Goal: Task Accomplishment & Management: Manage account settings

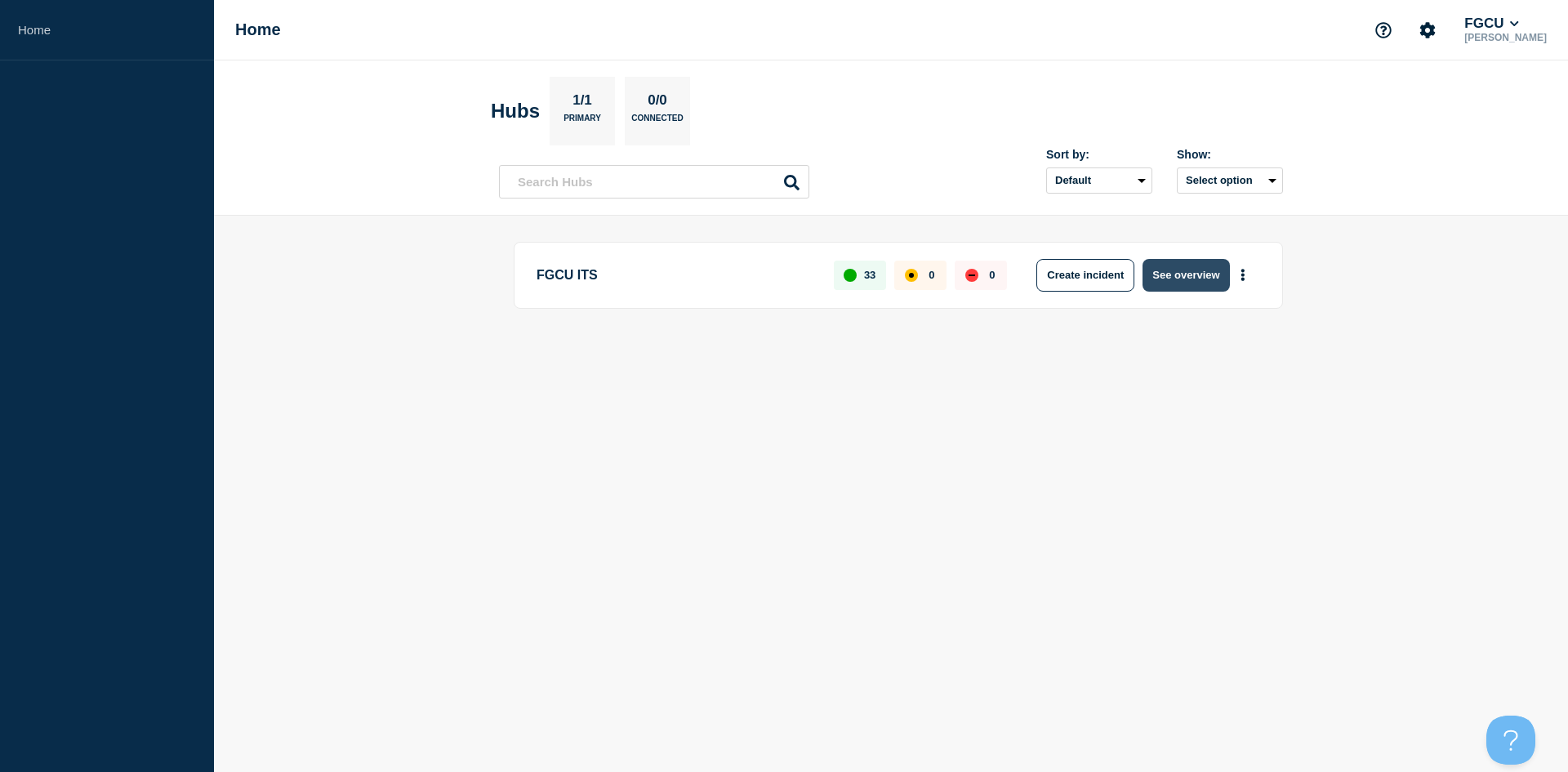
click at [1197, 274] on button "See overview" at bounding box center [1186, 275] width 86 height 32
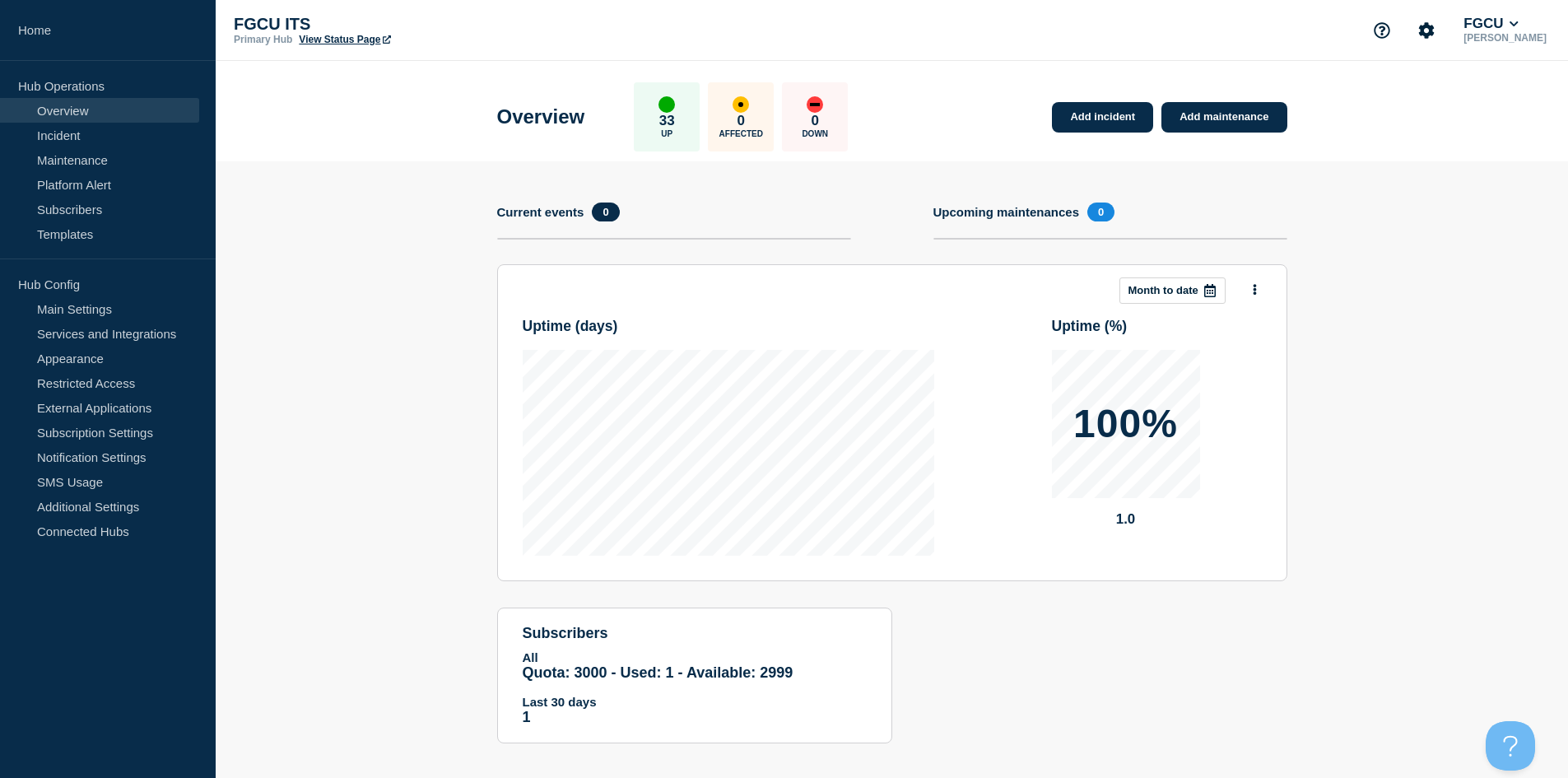
click at [334, 40] on link "View Status Page" at bounding box center [345, 39] width 92 height 11
click at [1435, 33] on icon "Account settings" at bounding box center [1427, 30] width 16 height 16
click at [1422, 99] on link "Team Members" at bounding box center [1444, 98] width 84 height 14
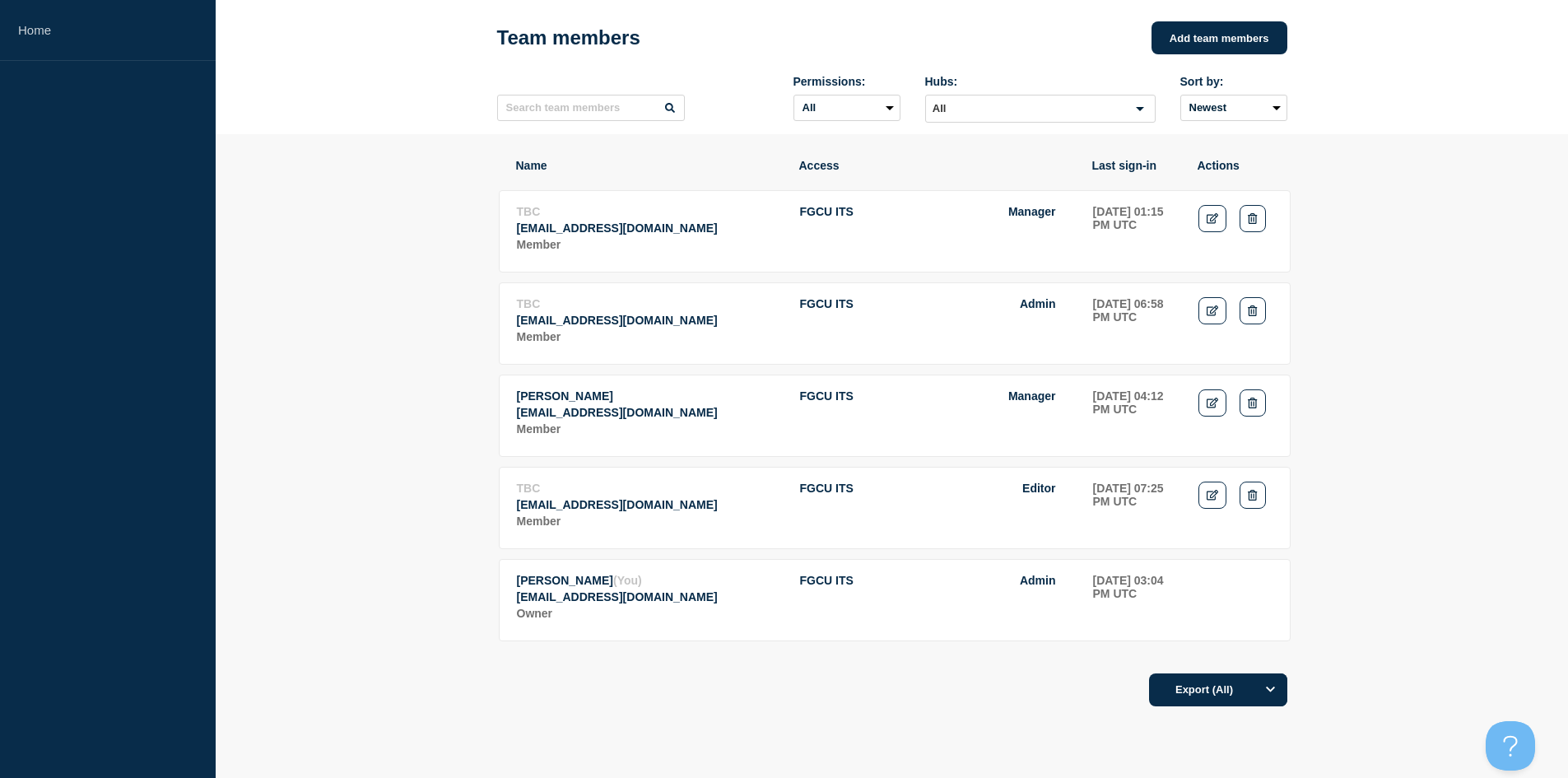
scroll to position [98, 0]
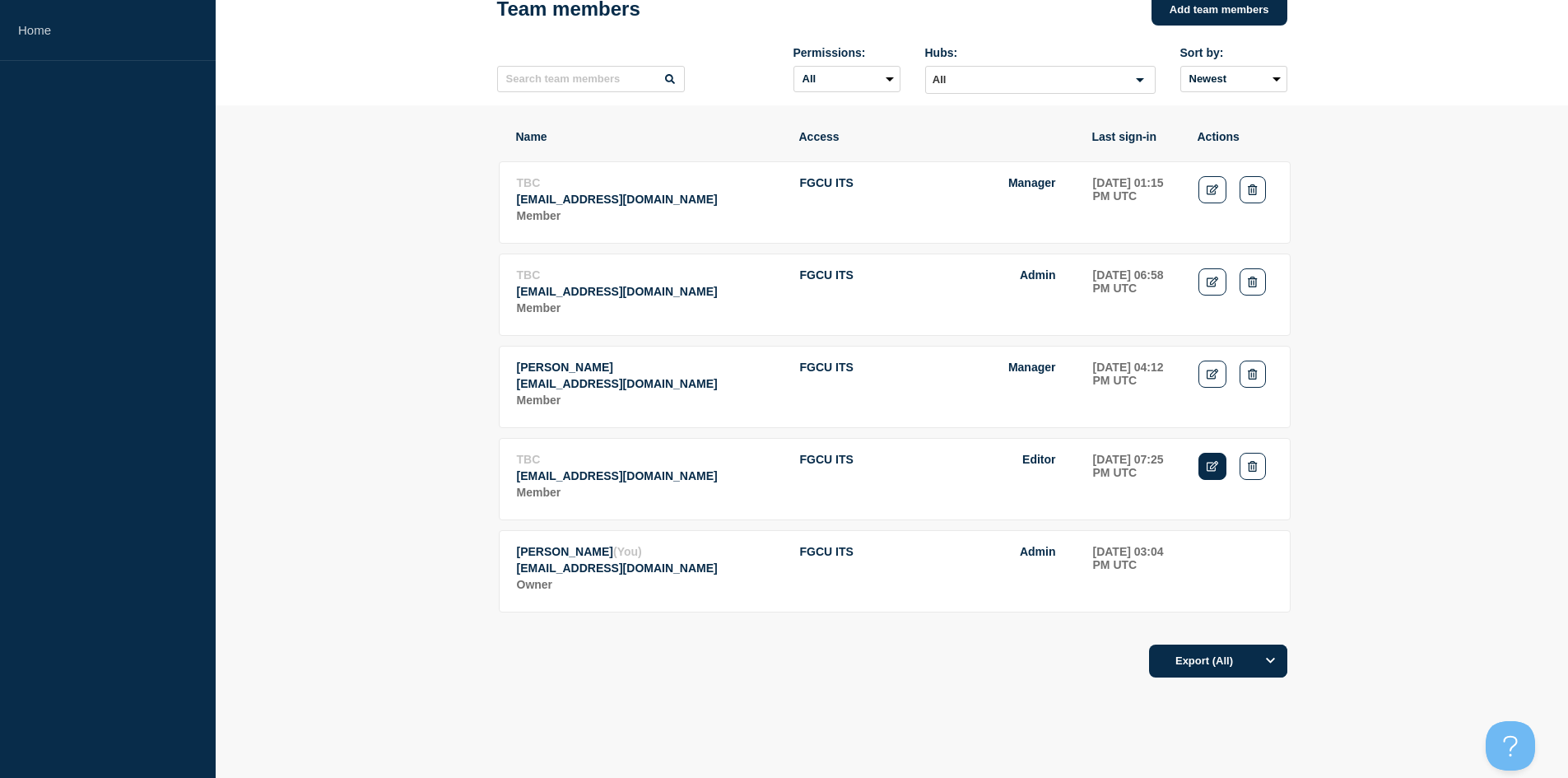
click at [1208, 472] on icon "Edit" at bounding box center [1213, 466] width 12 height 11
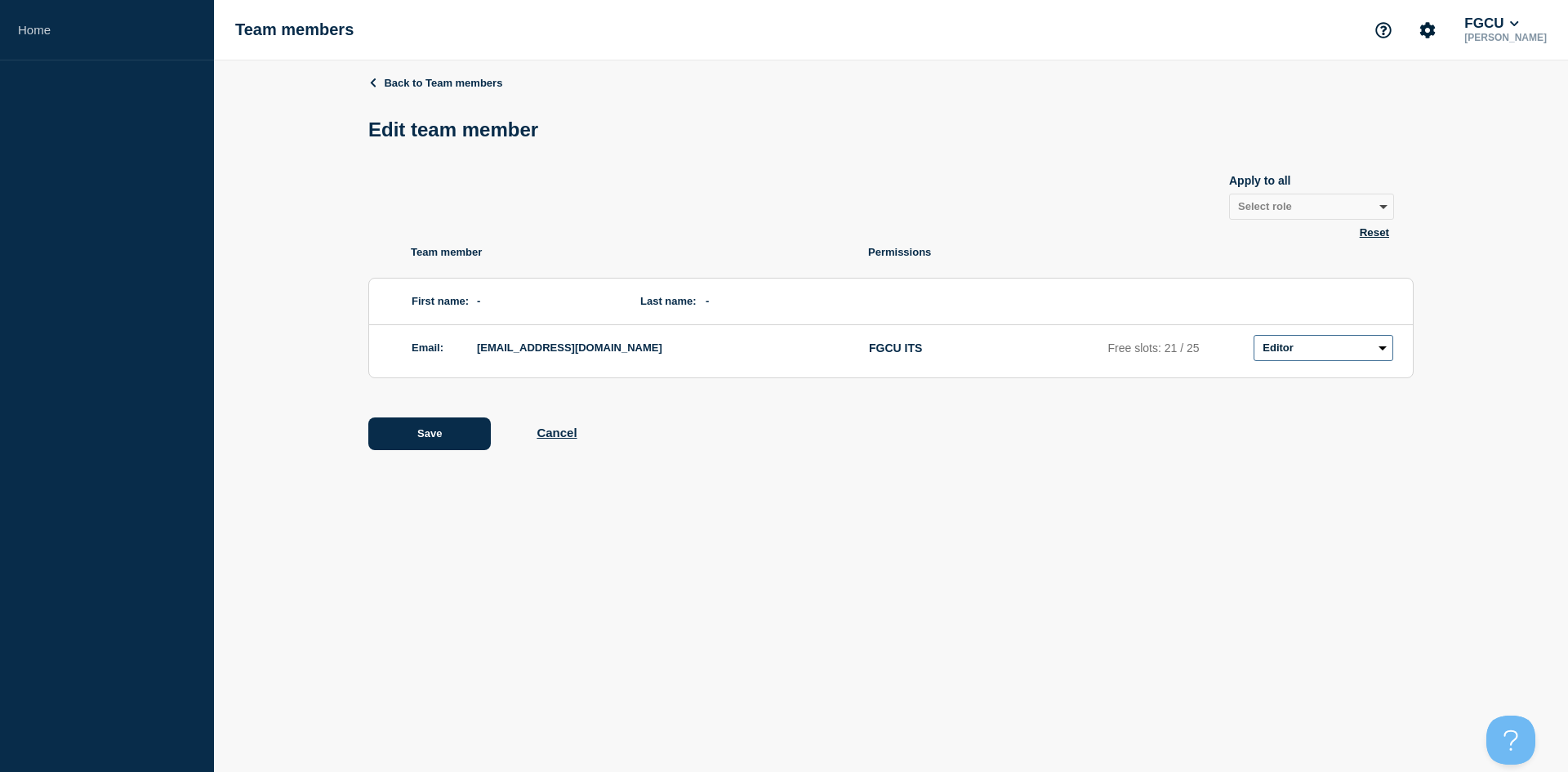
click at [1298, 348] on select "Admin Manager Editor No access" at bounding box center [1324, 348] width 140 height 26
click at [550, 439] on button "Cancel" at bounding box center [557, 432] width 40 height 14
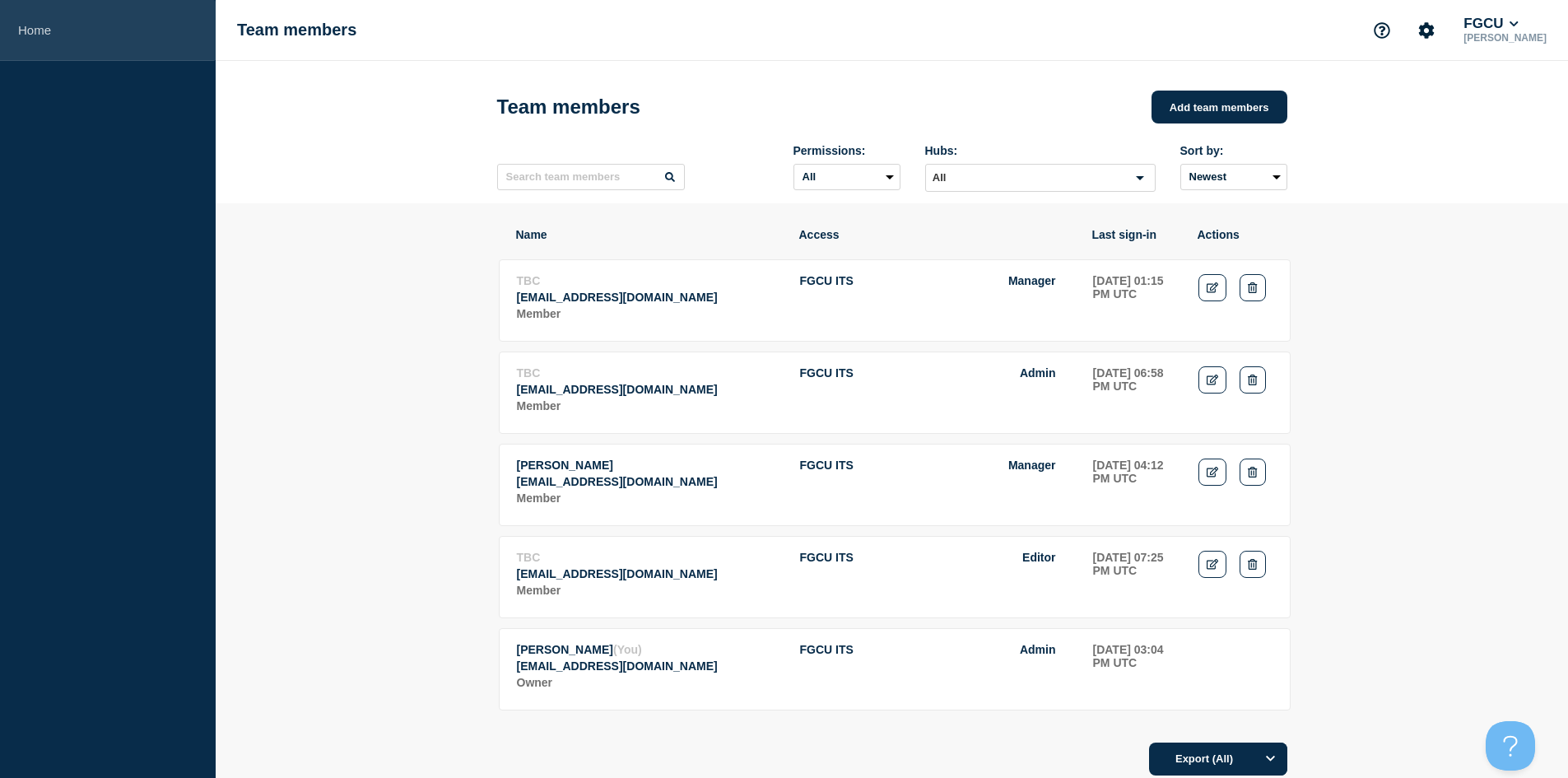
click at [84, 26] on link "Home" at bounding box center [107, 30] width 216 height 61
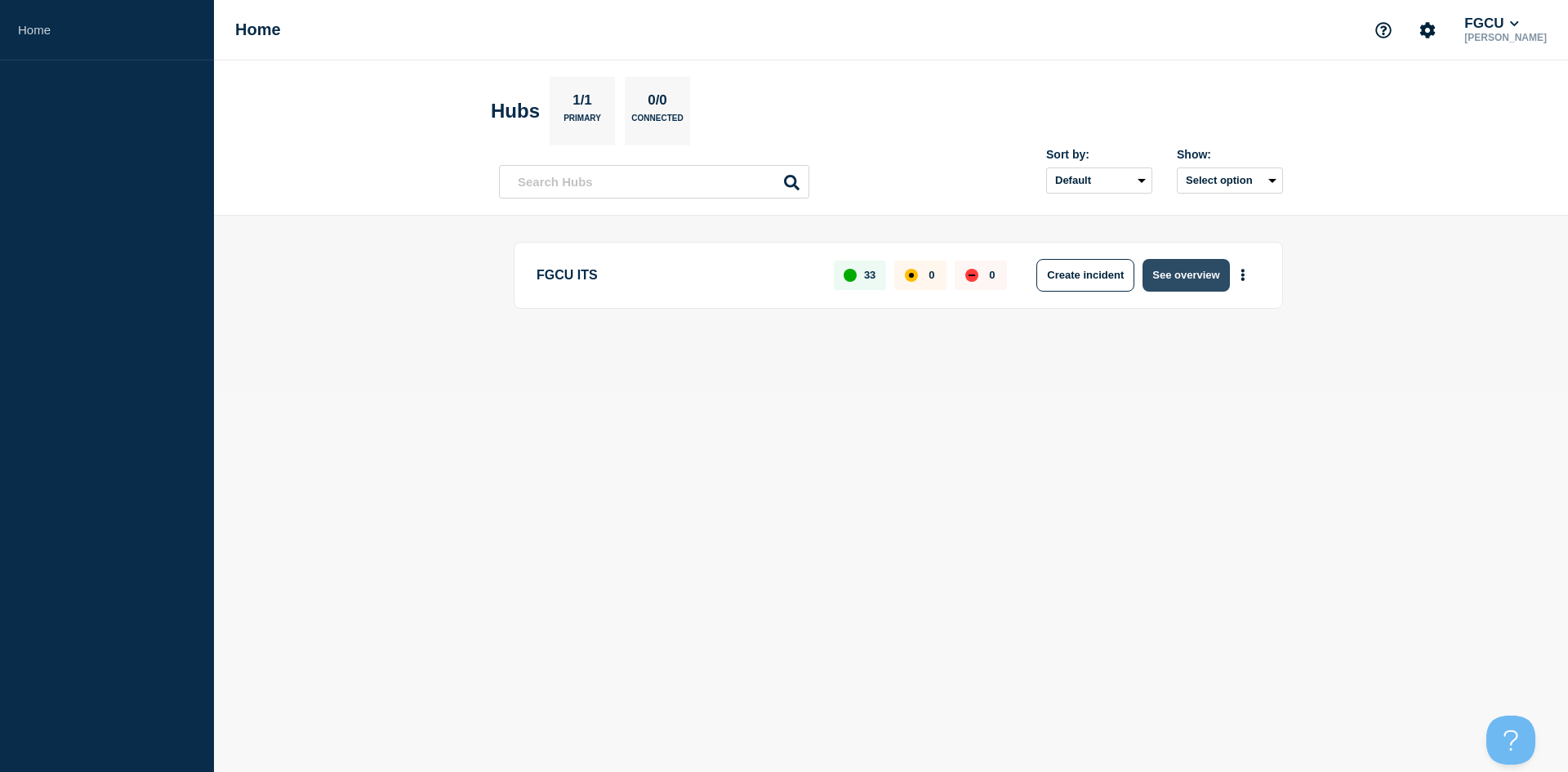
click at [1187, 277] on button "See overview" at bounding box center [1186, 275] width 86 height 32
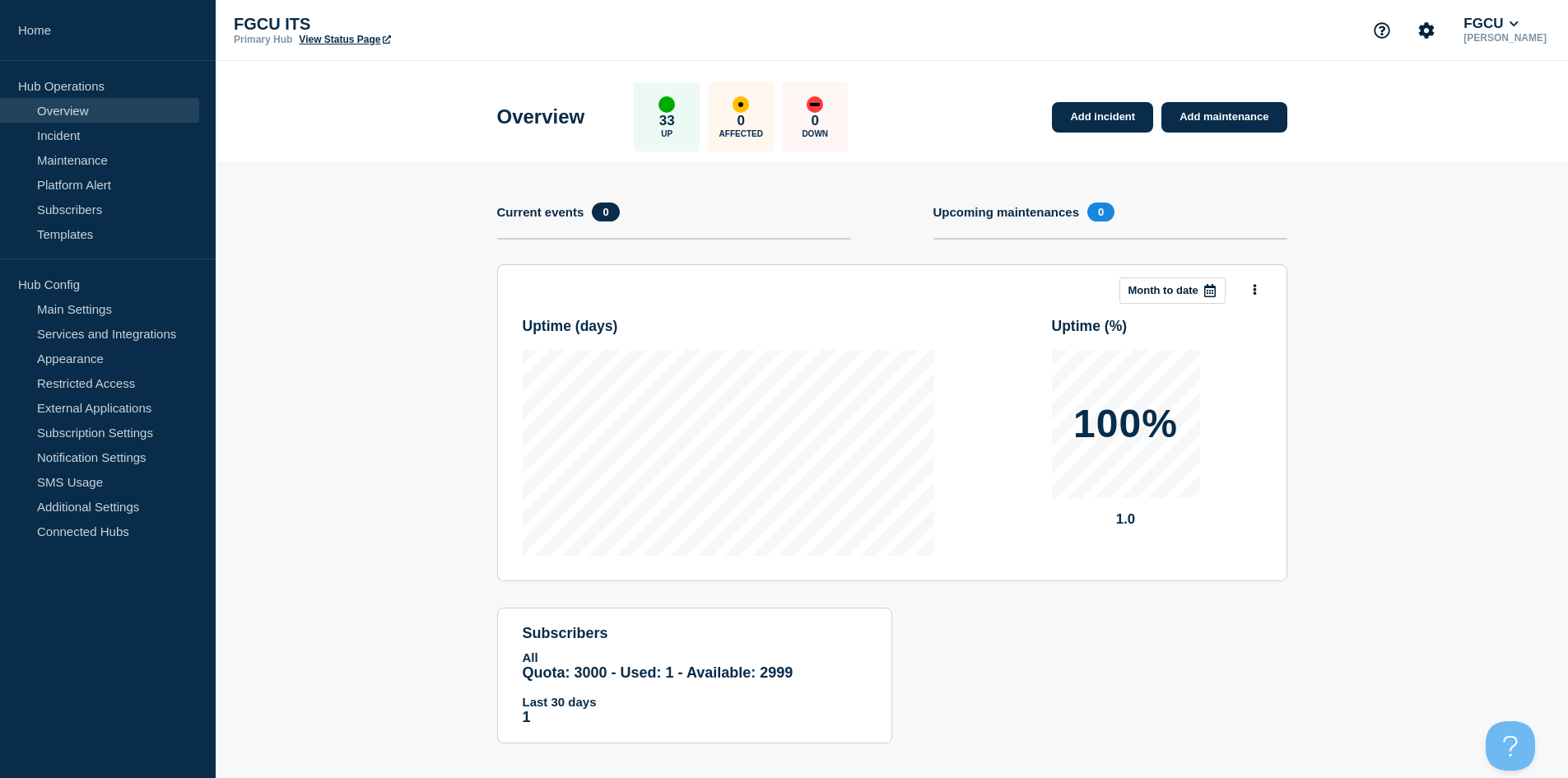
scroll to position [15, 0]
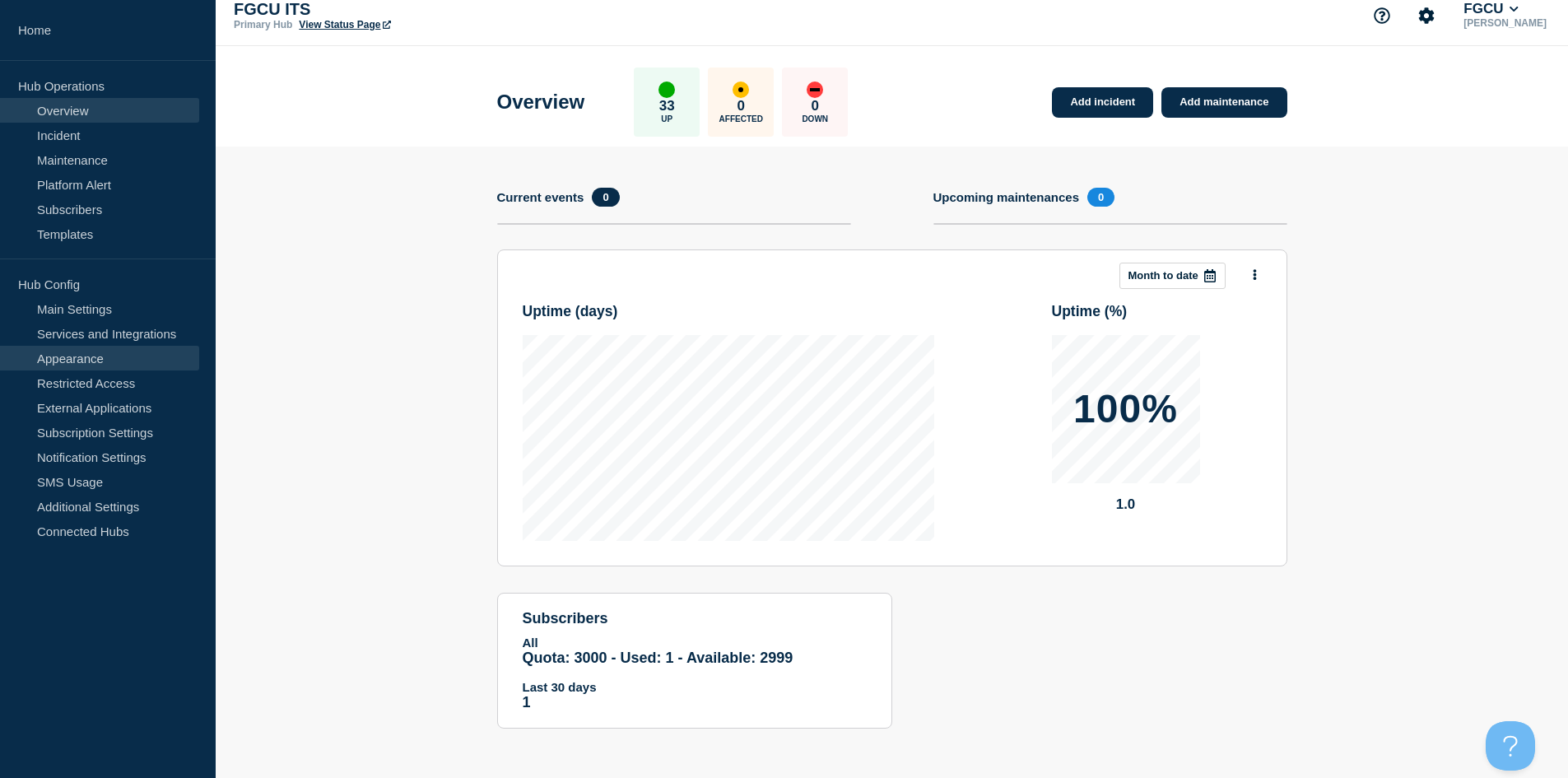
click at [118, 354] on link "Appearance" at bounding box center [99, 358] width 199 height 25
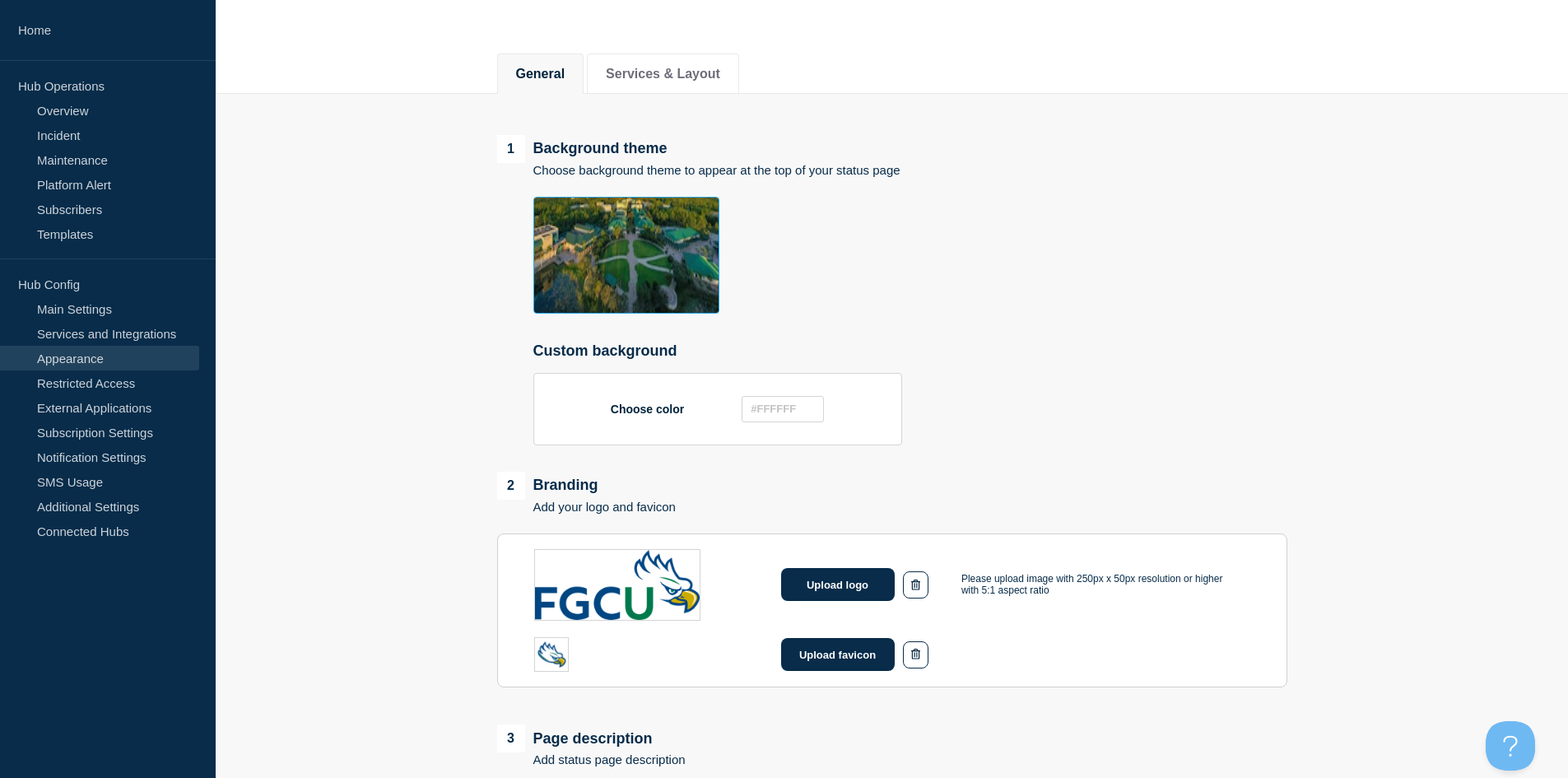
scroll to position [165, 0]
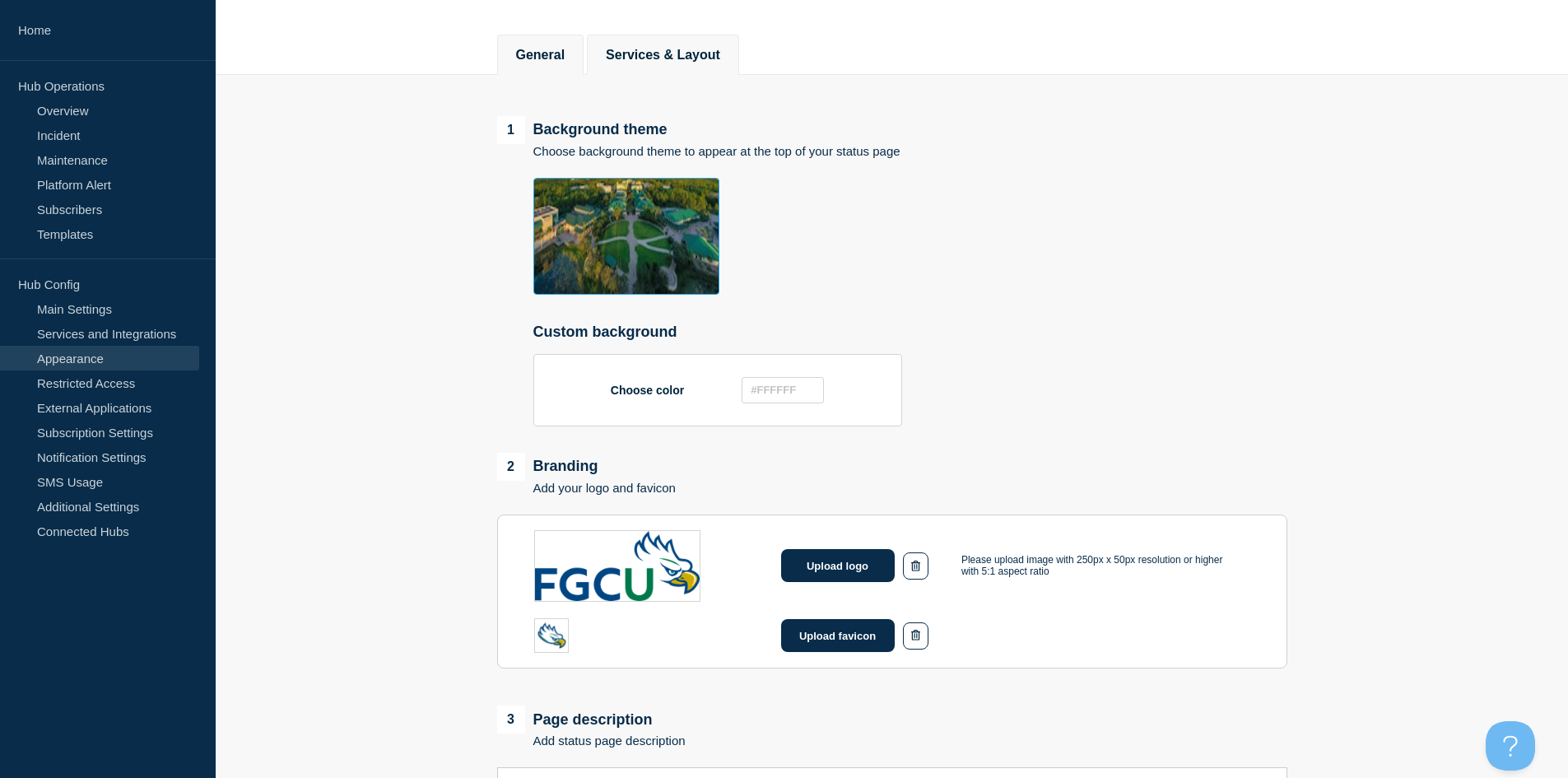
click at [658, 56] on button "Services & Layout" at bounding box center [663, 55] width 114 height 15
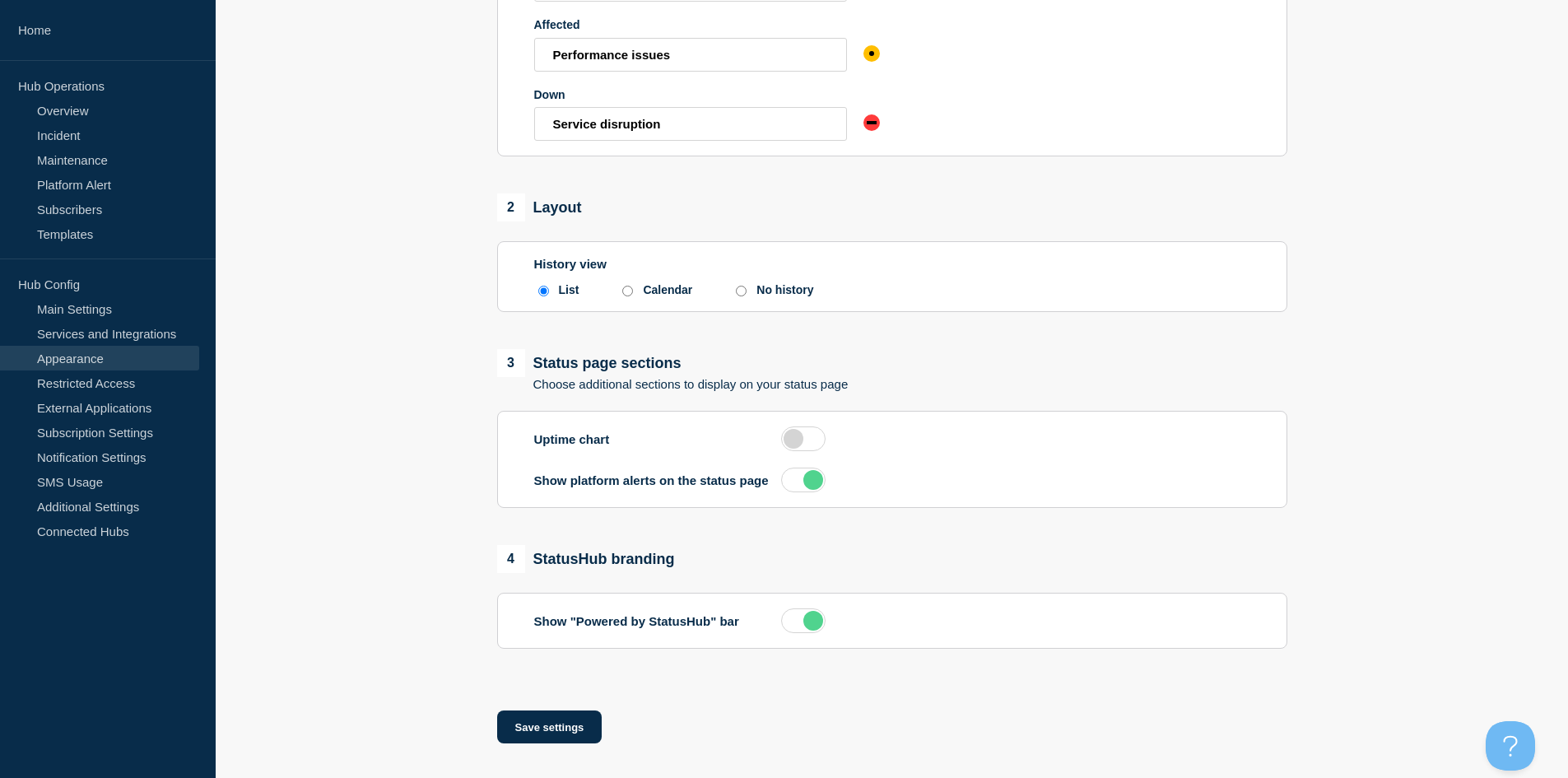
scroll to position [428, 0]
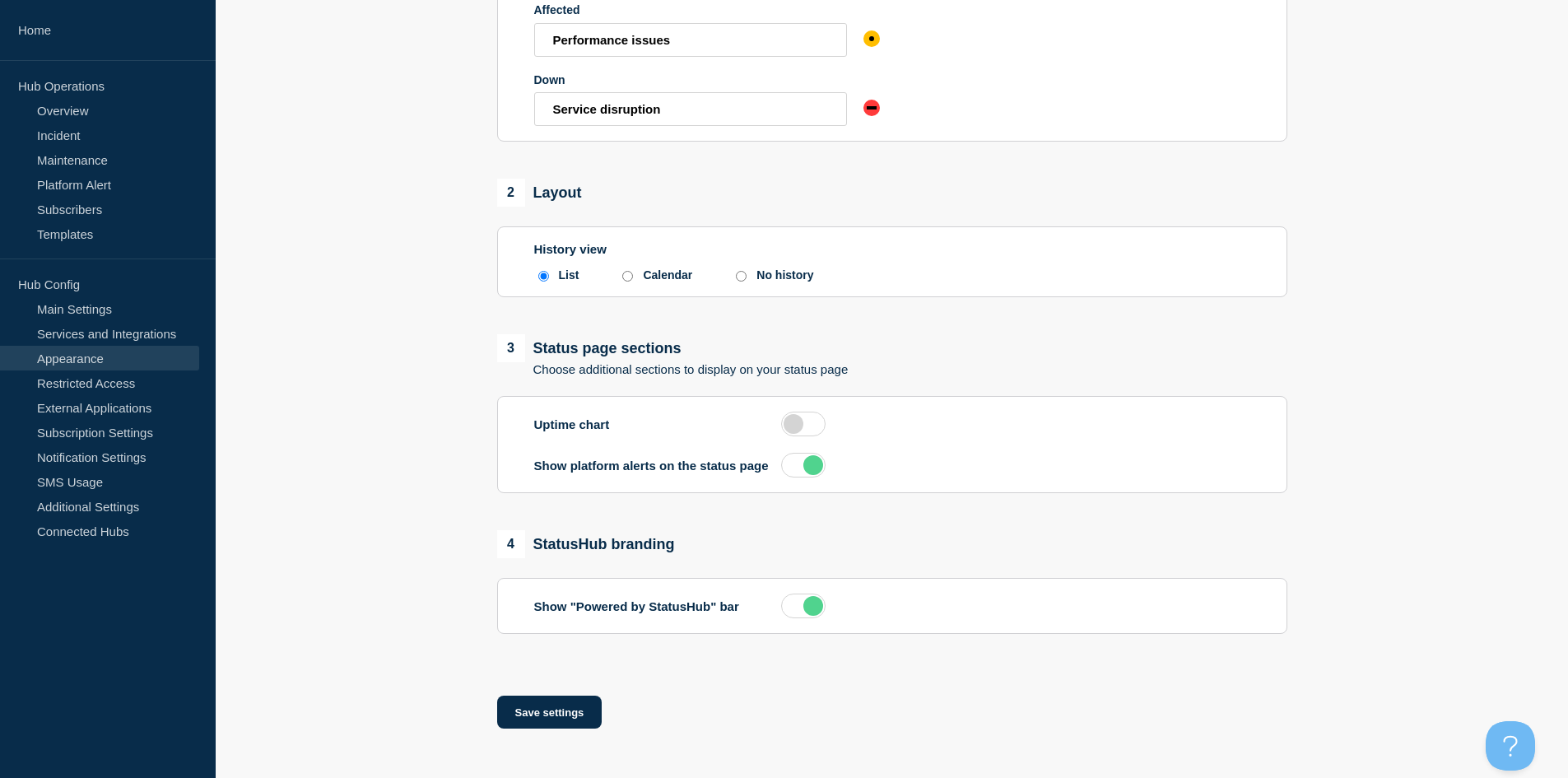
click at [800, 607] on label at bounding box center [803, 606] width 45 height 25
click at [0, 0] on input "checkbox" at bounding box center [0, 0] width 0 height 0
click at [568, 721] on button "Save settings" at bounding box center [550, 712] width 106 height 33
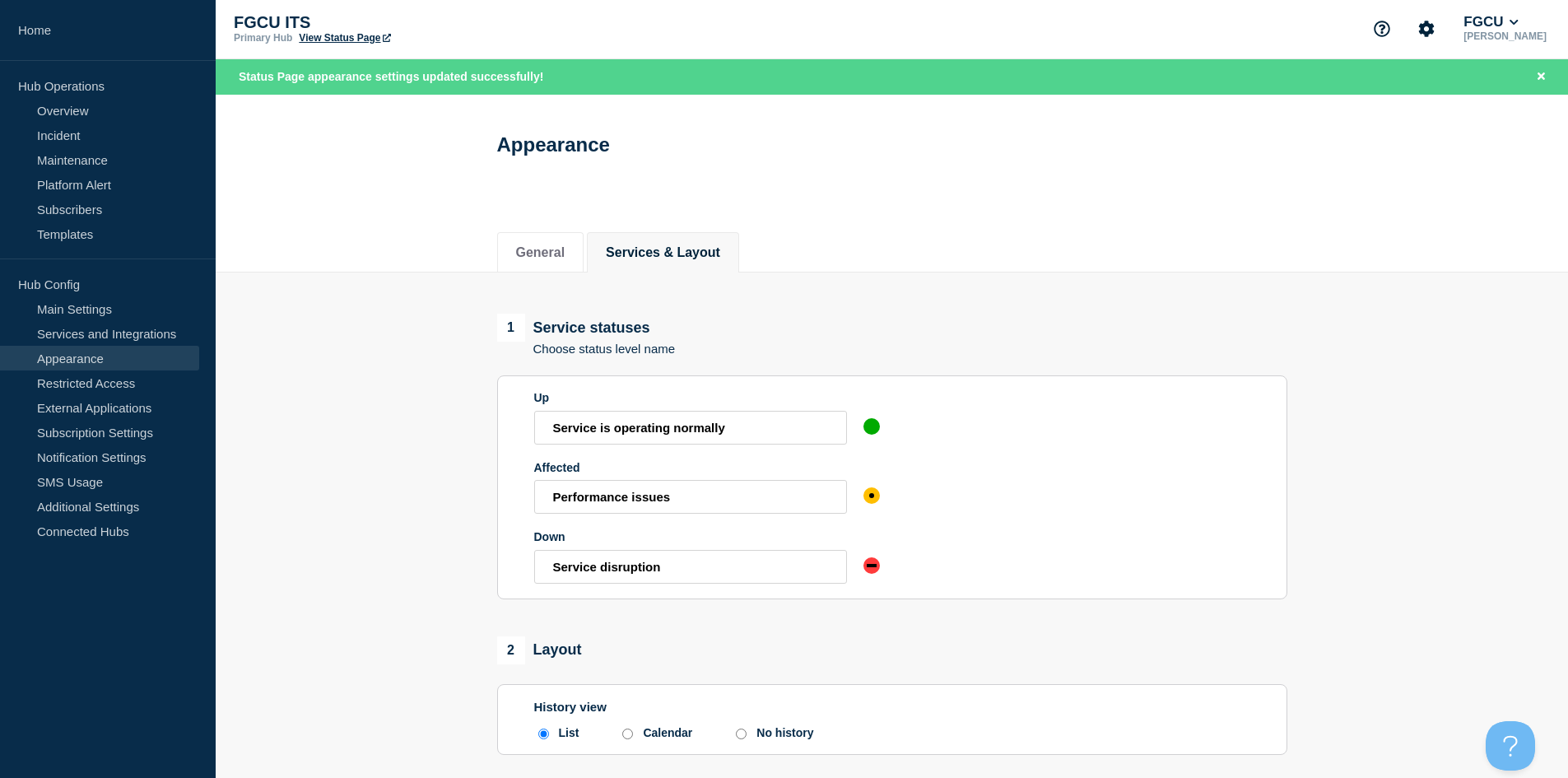
scroll to position [0, 0]
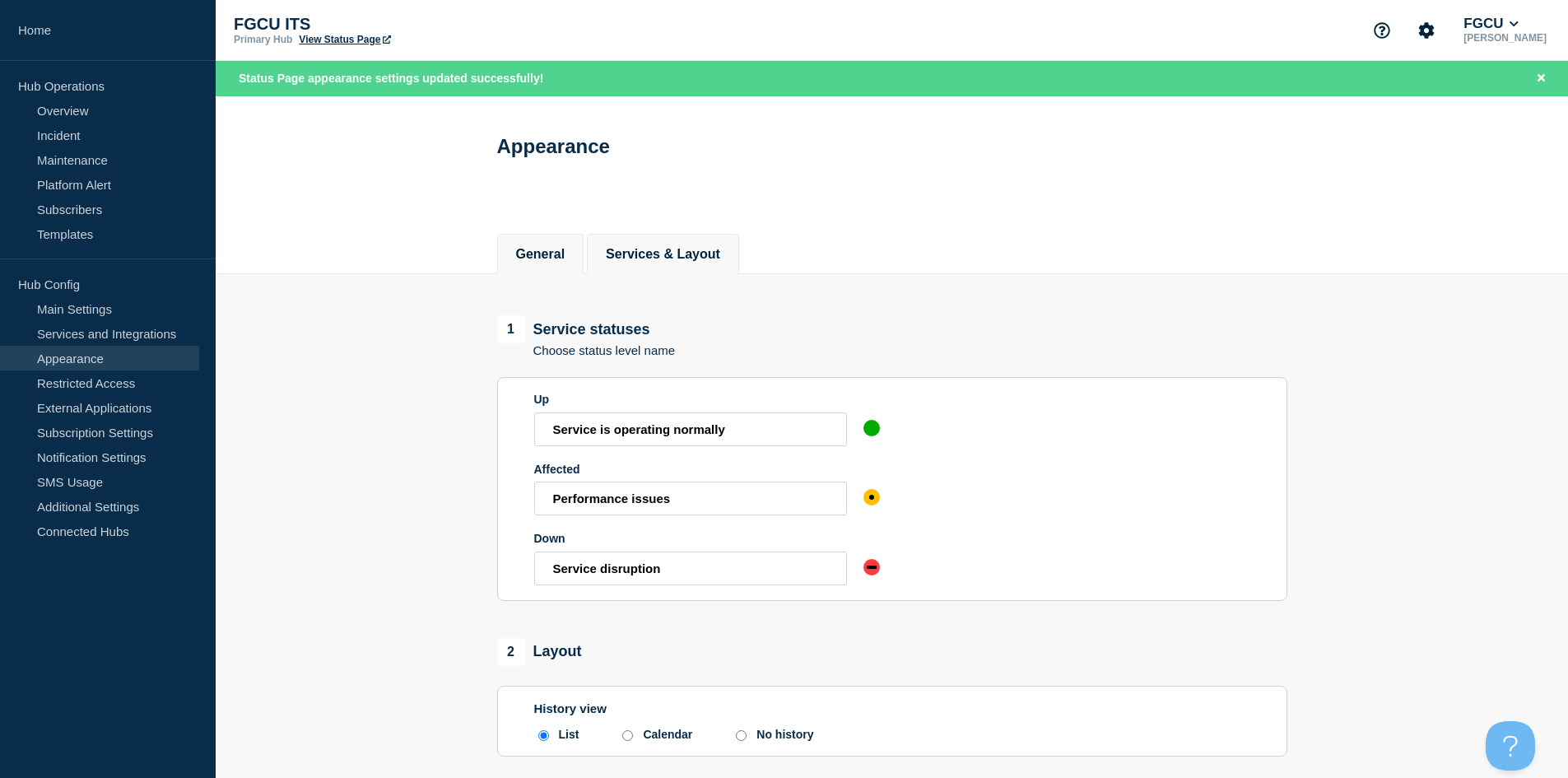
click at [563, 255] on button "General" at bounding box center [541, 254] width 49 height 15
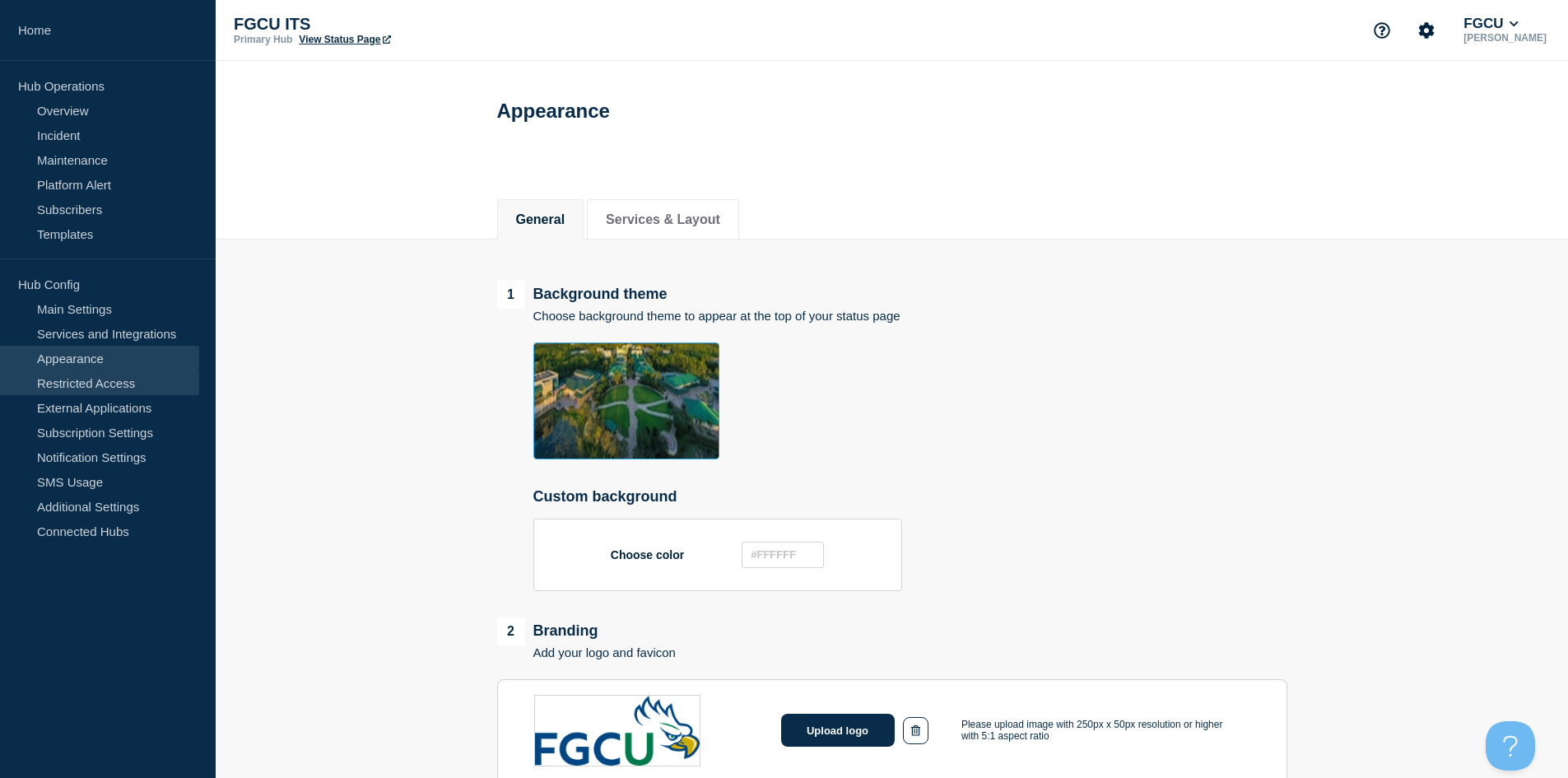
click at [121, 385] on link "Restricted Access" at bounding box center [99, 383] width 199 height 25
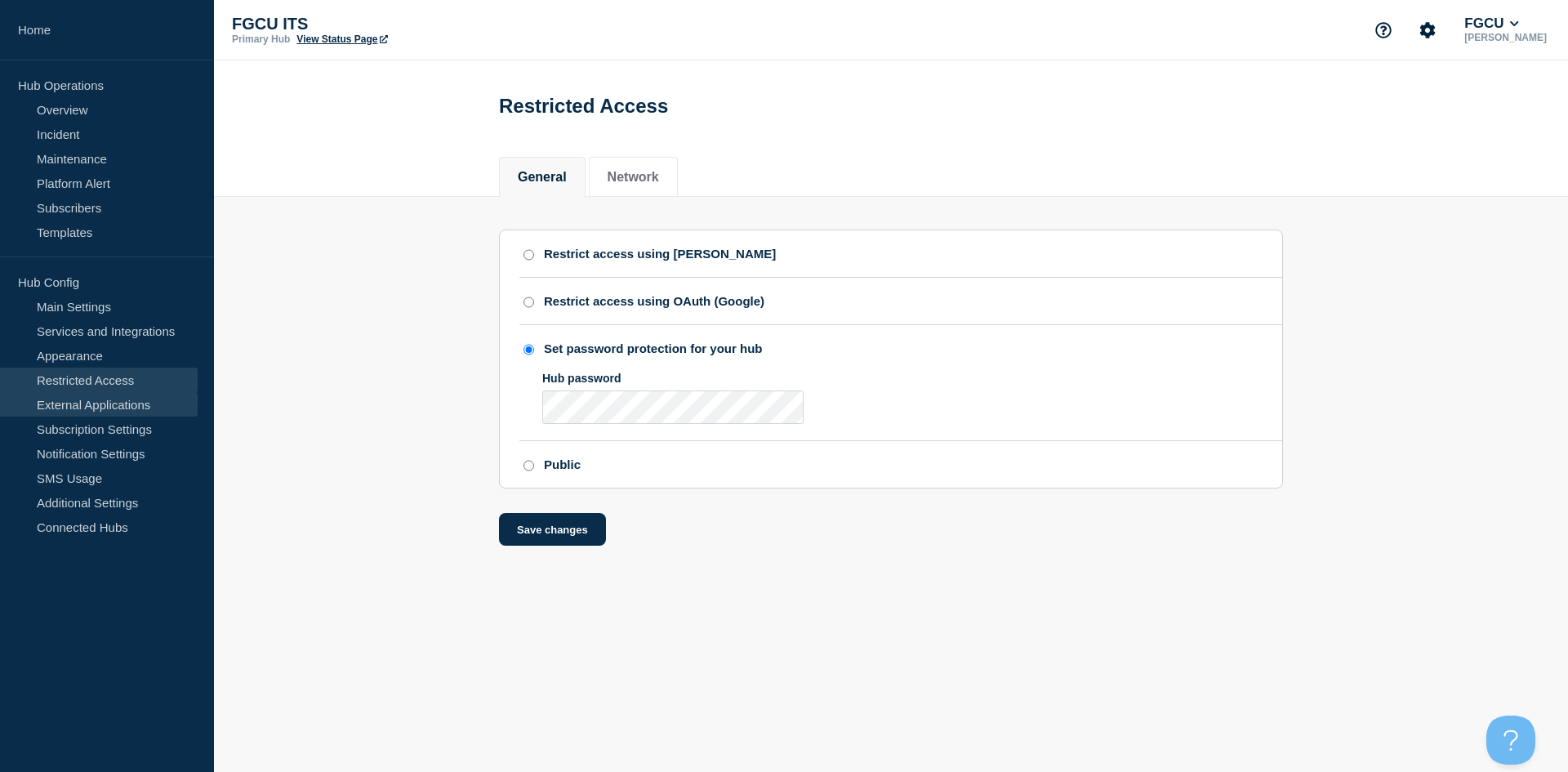
click at [117, 405] on link "External Applications" at bounding box center [99, 404] width 197 height 24
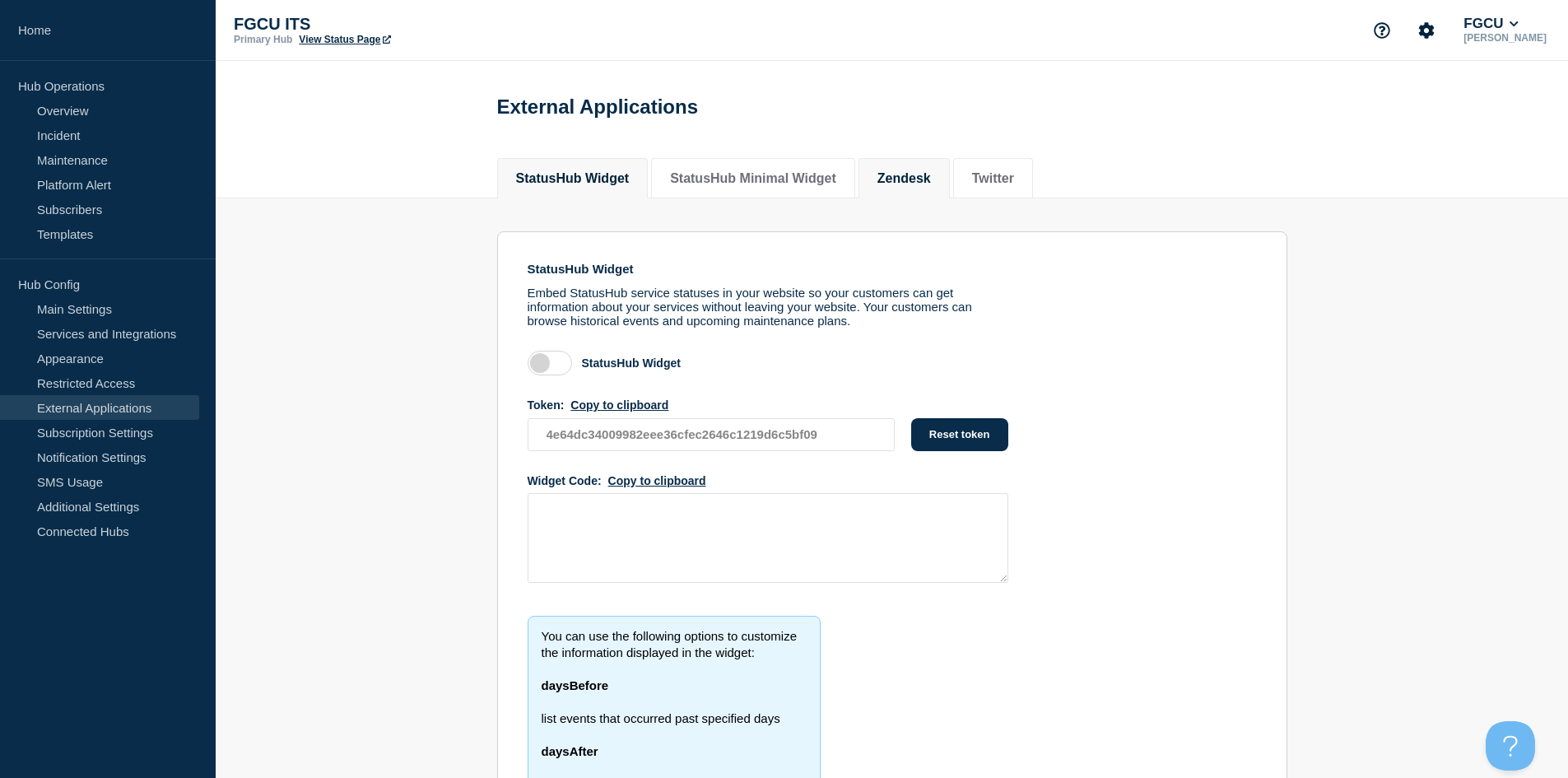
click at [931, 179] on button "Zendesk" at bounding box center [904, 179] width 54 height 15
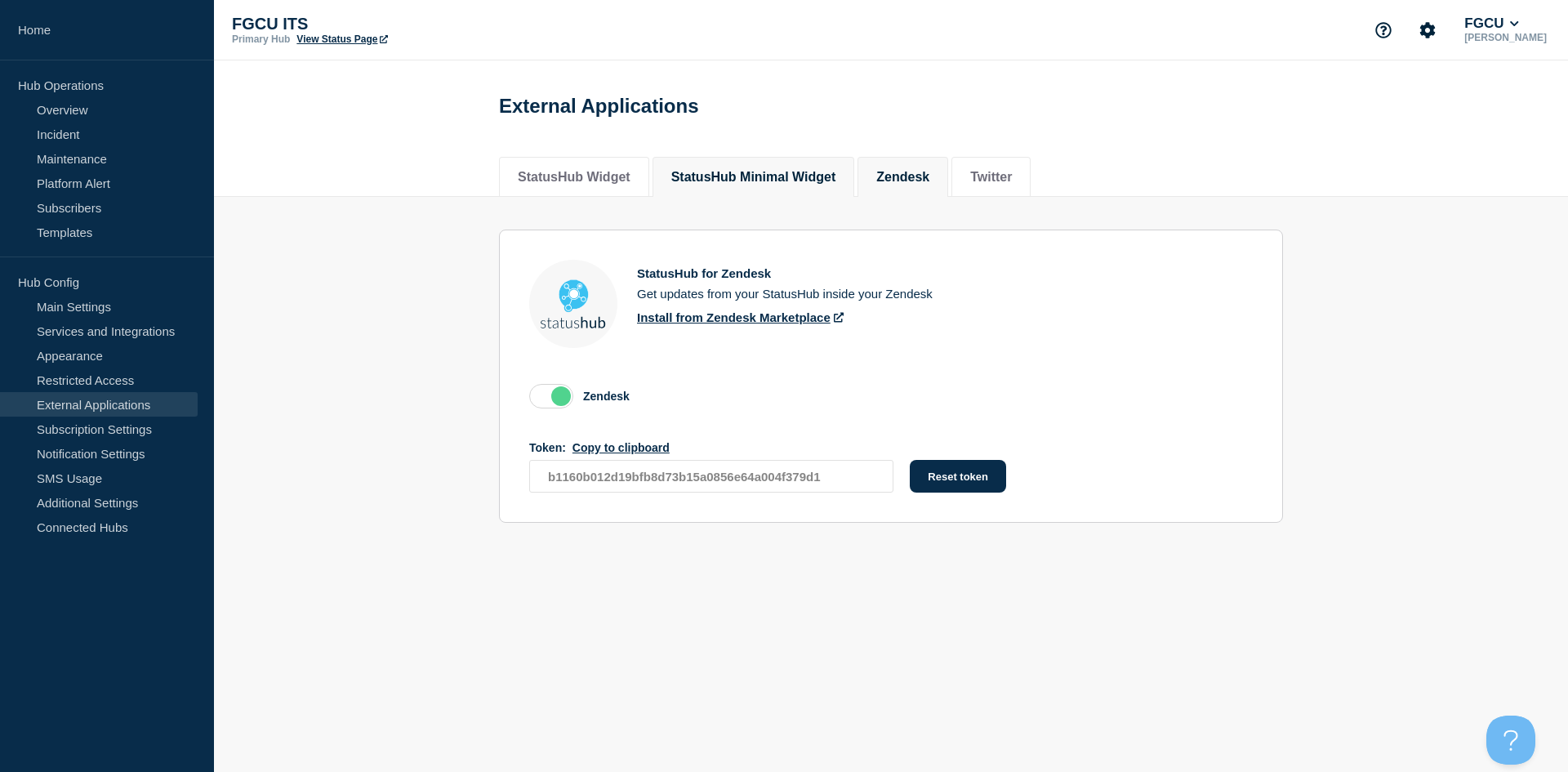
click at [752, 170] on button "StatusHub Minimal Widget" at bounding box center [753, 177] width 165 height 15
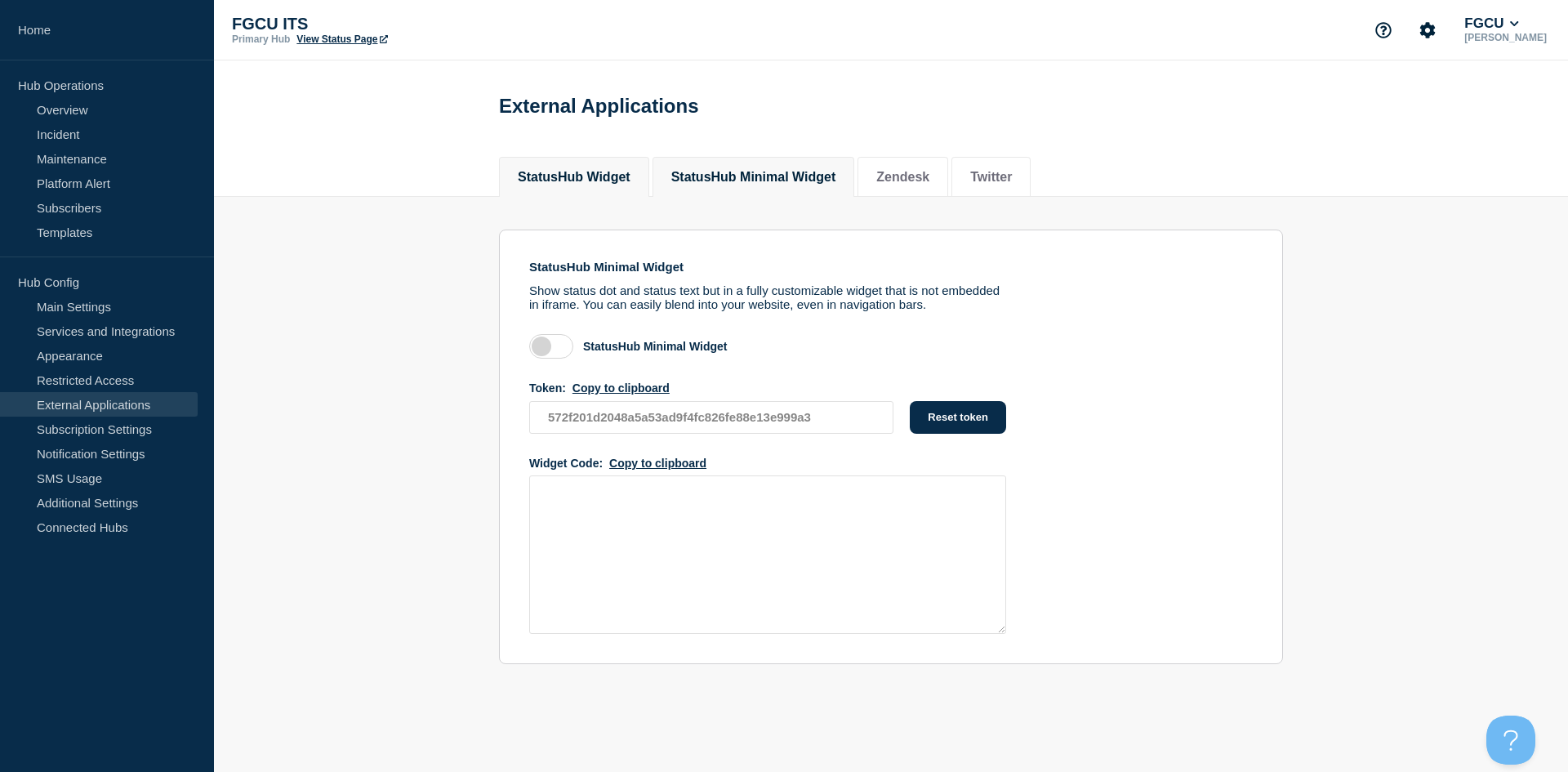
click at [565, 196] on li "StatusHub Widget" at bounding box center [574, 177] width 150 height 40
